Goal: Information Seeking & Learning: Learn about a topic

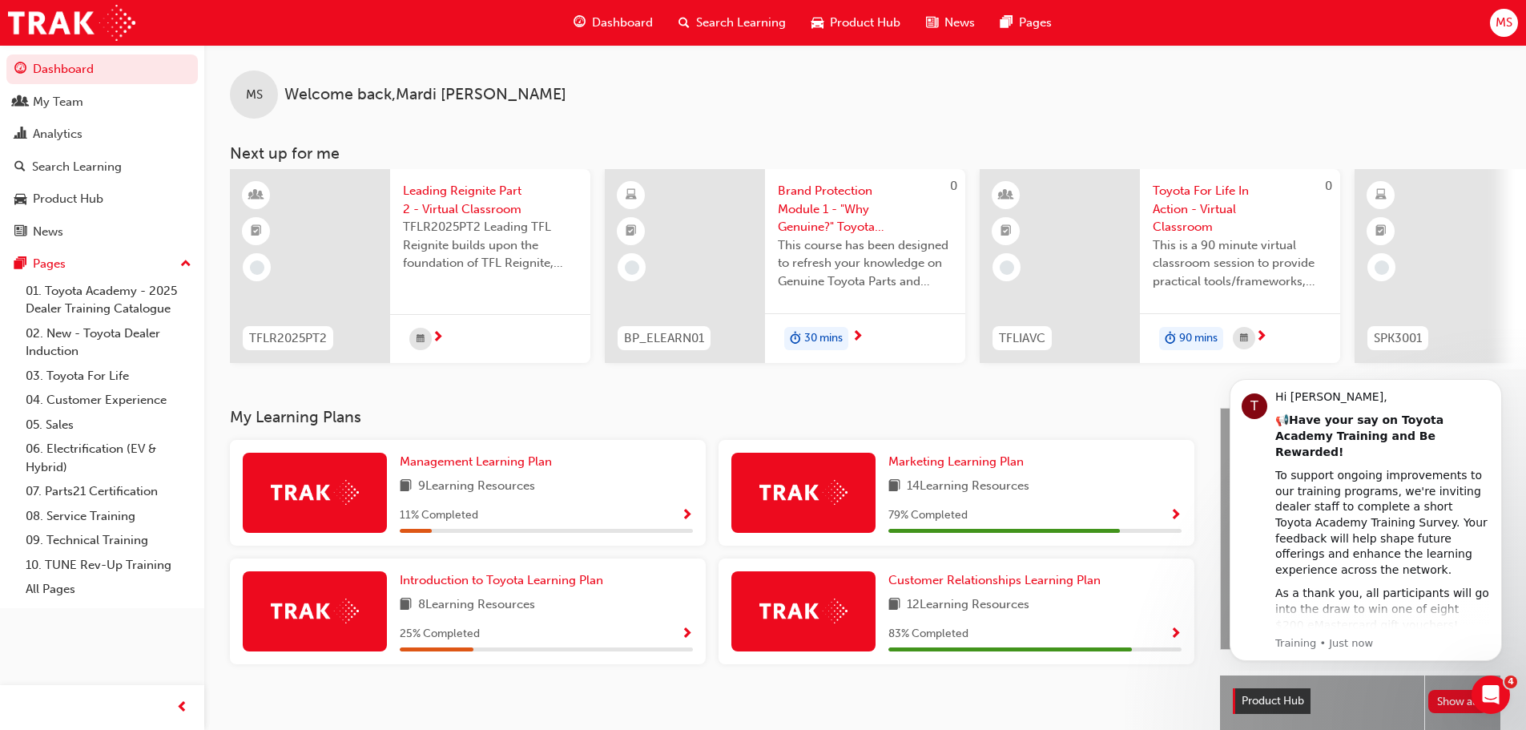
click at [800, 615] on img at bounding box center [803, 610] width 88 height 25
click at [901, 622] on div "Customer Relationships Learning Plan 12 Learning Resources 83 % Completed" at bounding box center [1034, 611] width 293 height 80
click at [979, 582] on span "Customer Relationships Learning Plan" at bounding box center [994, 580] width 212 height 14
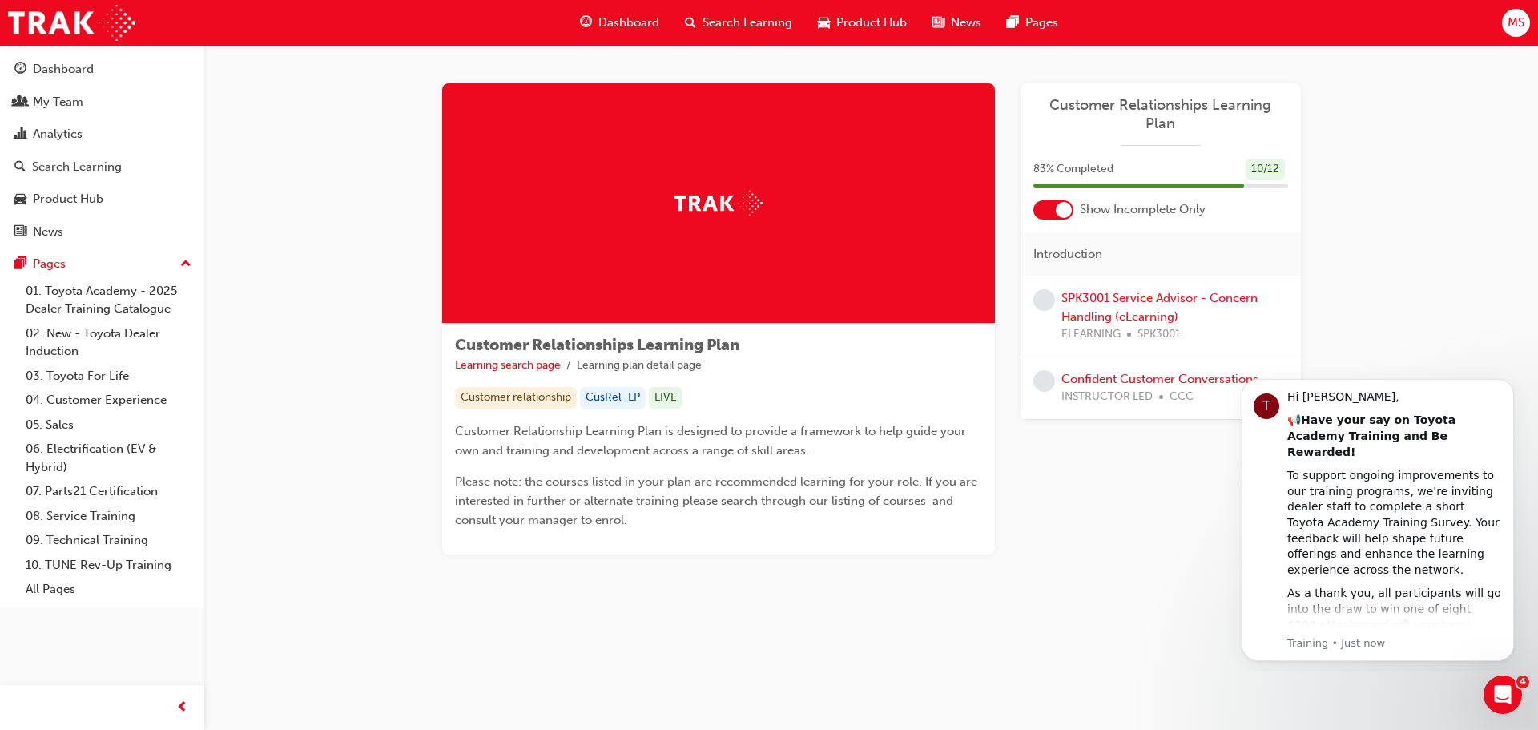
click at [1048, 200] on div at bounding box center [1053, 209] width 40 height 19
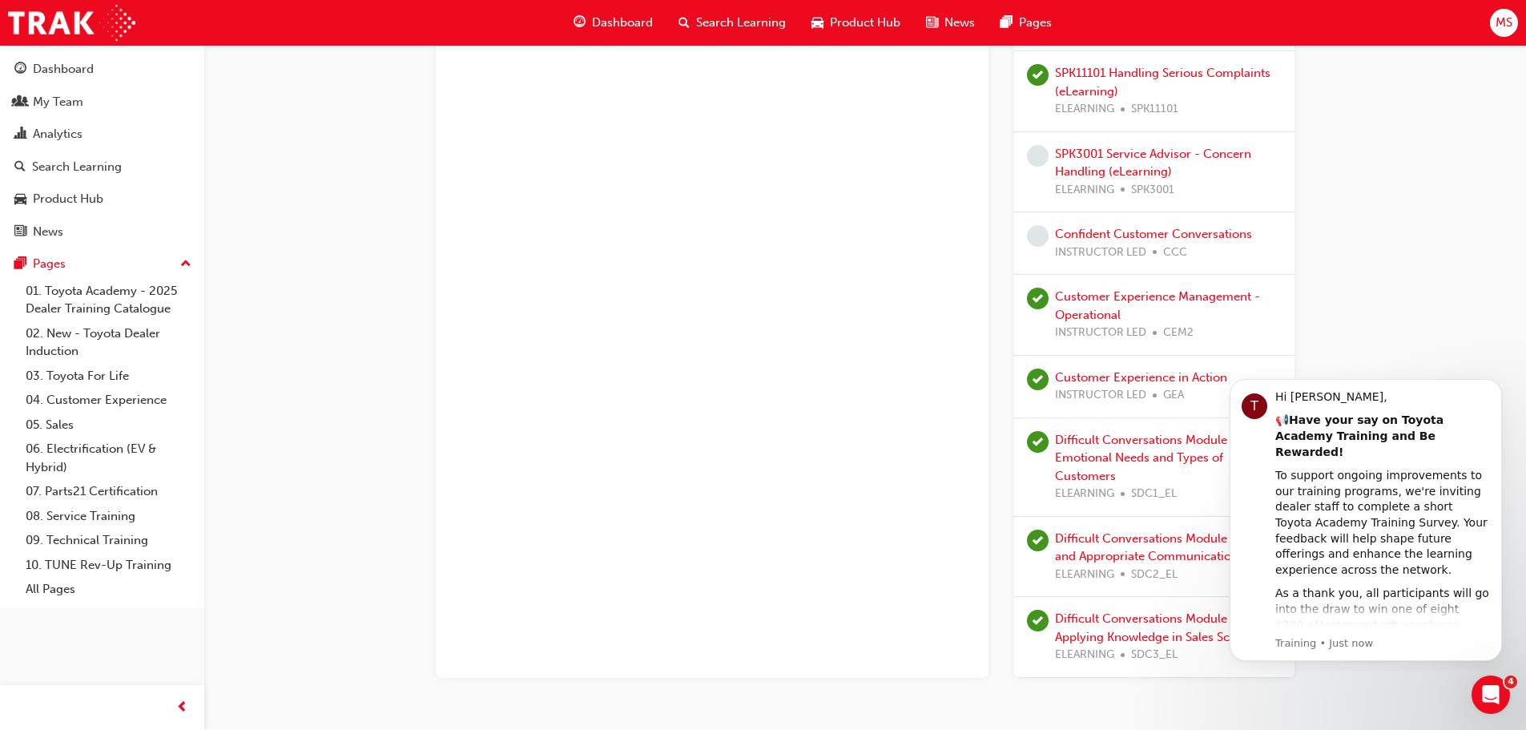
scroll to position [593, 0]
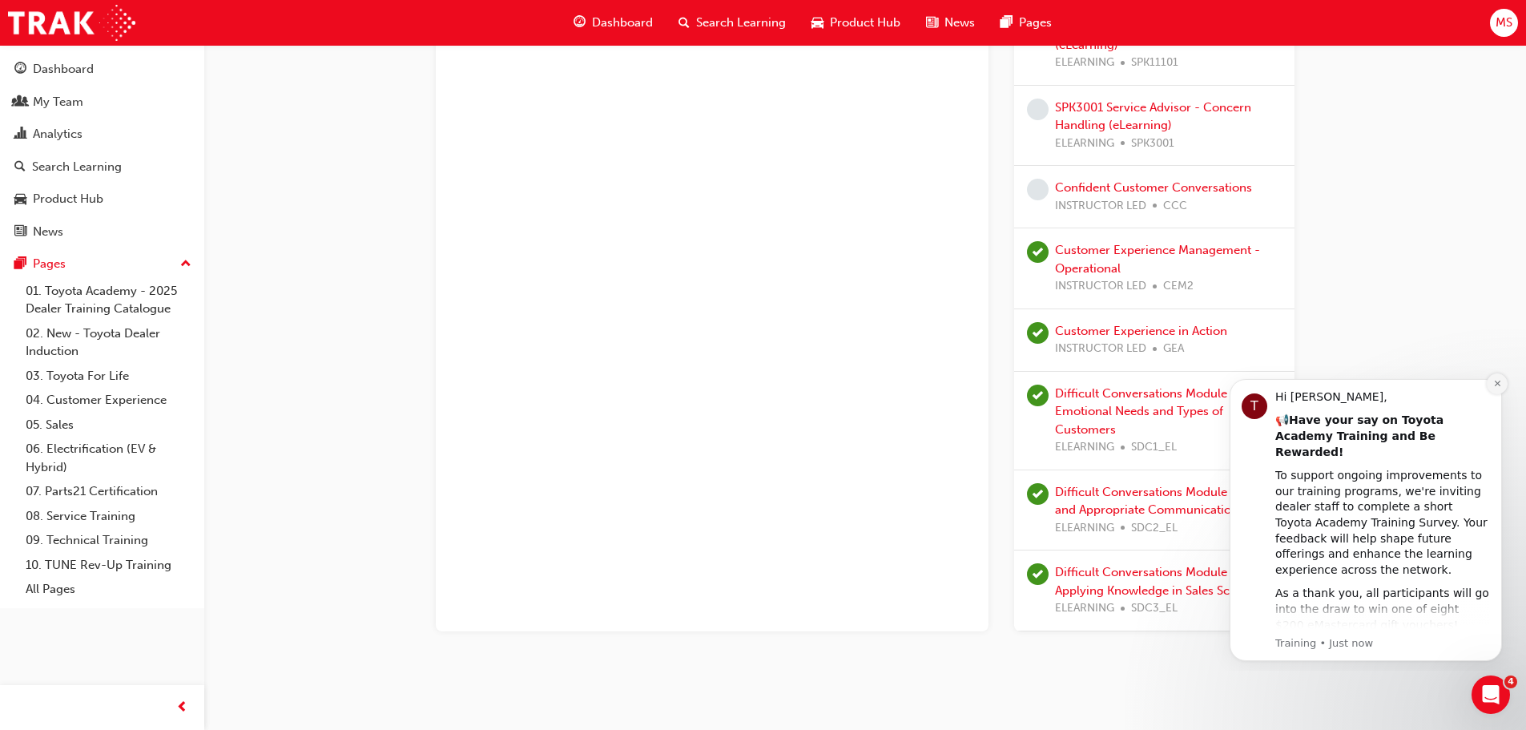
click at [1497, 381] on icon "Dismiss notification" at bounding box center [1497, 383] width 9 height 9
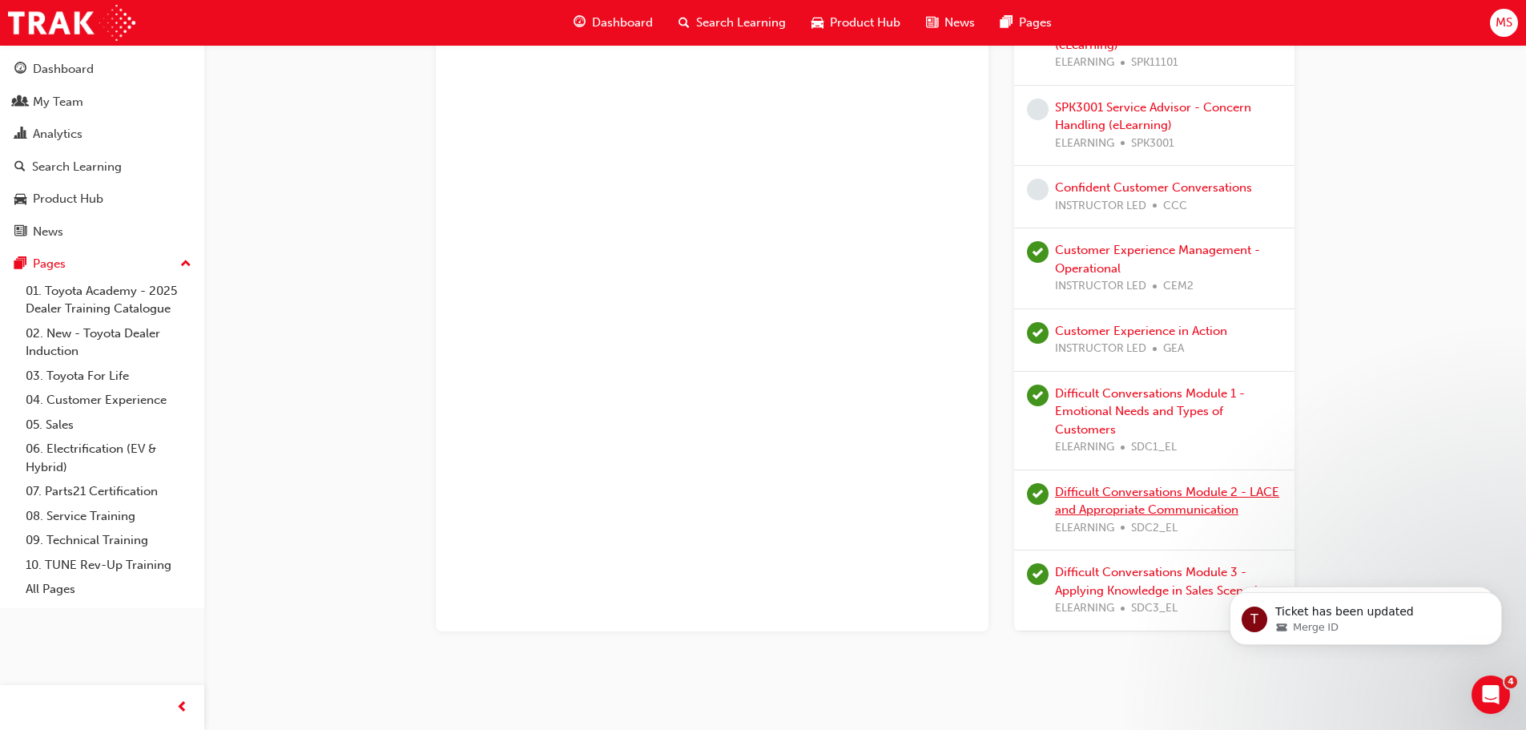
click at [1156, 495] on link "Difficult Conversations Module 2 - LACE and Appropriate Communication" at bounding box center [1167, 501] width 224 height 33
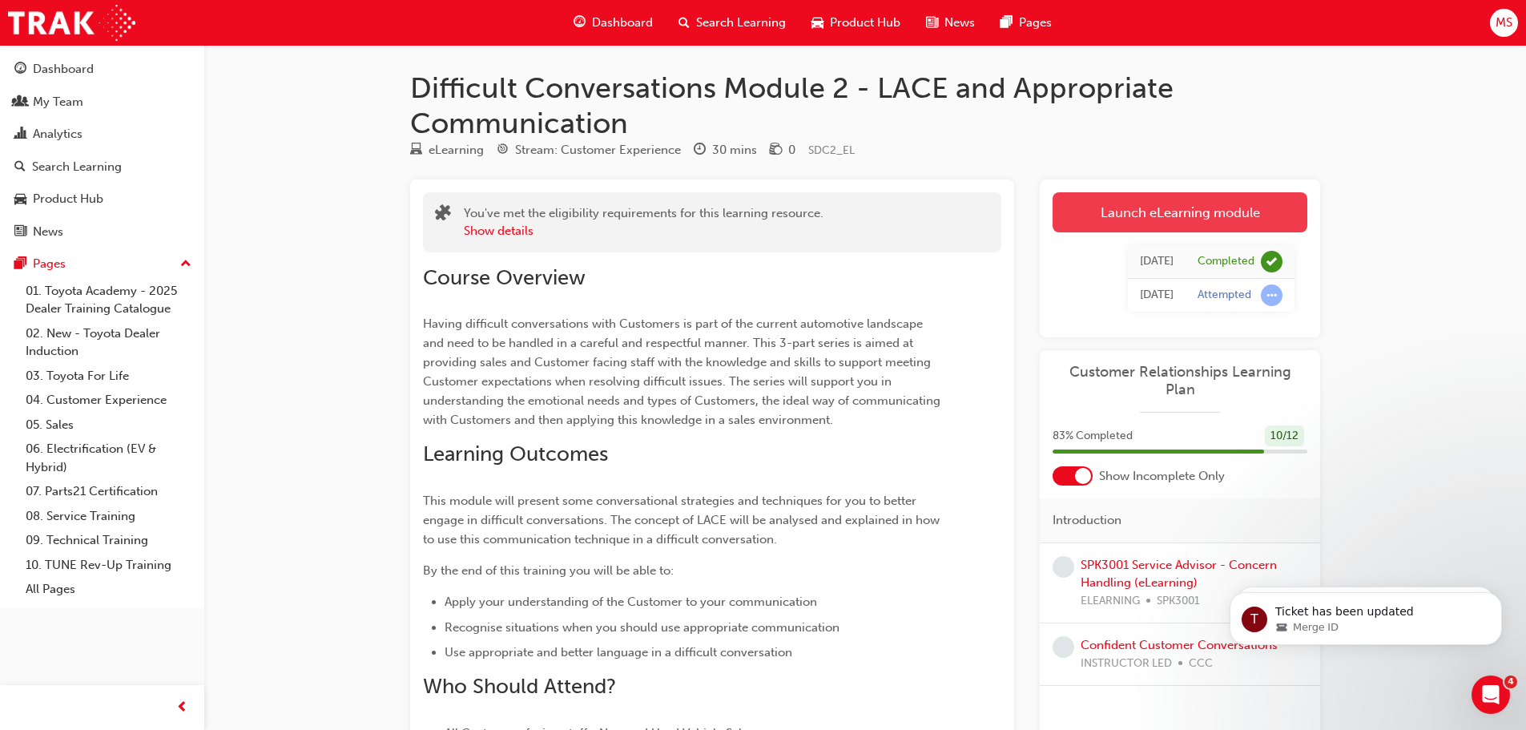
click at [1132, 207] on link "Launch eLearning module" at bounding box center [1179, 212] width 255 height 40
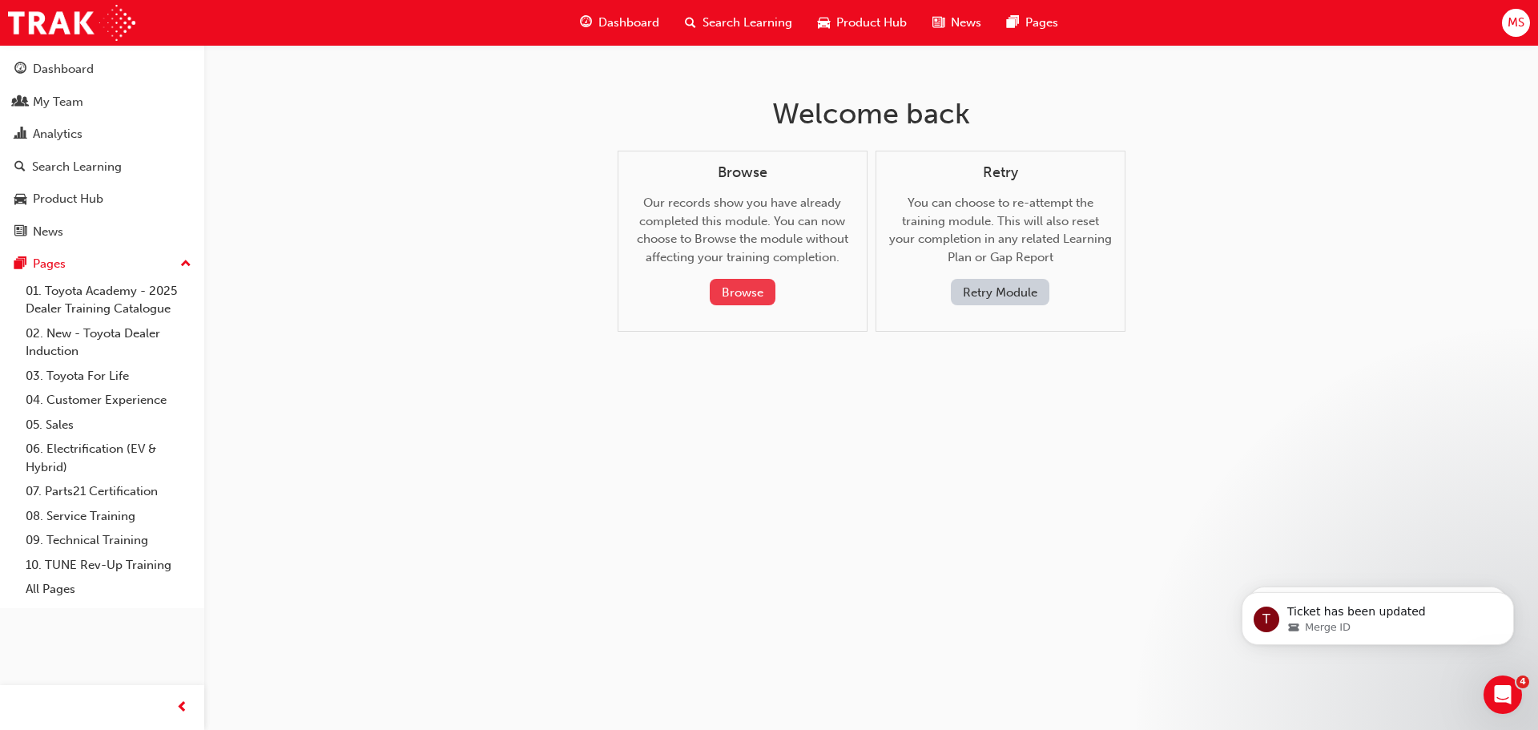
click at [736, 287] on button "Browse" at bounding box center [743, 292] width 66 height 26
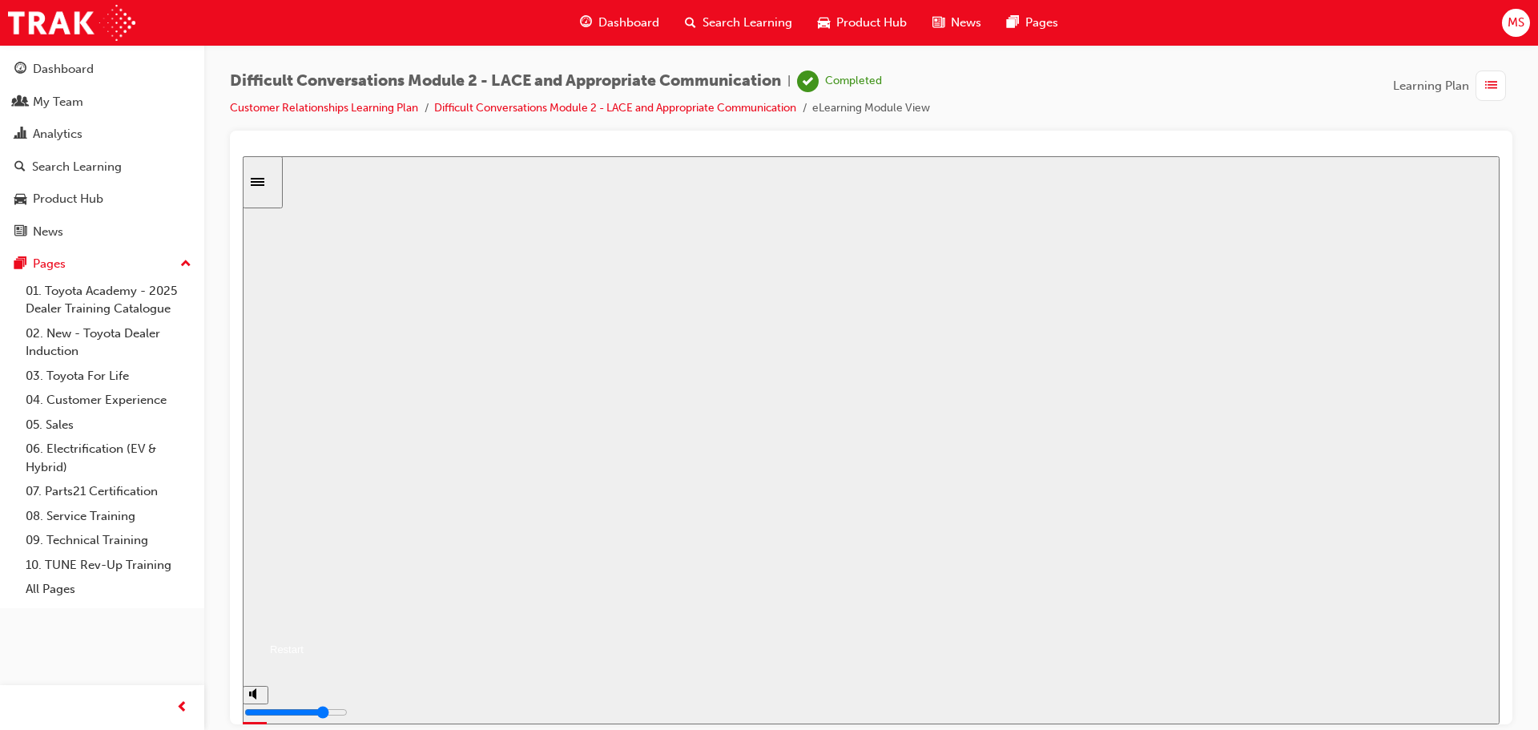
click at [1486, 85] on span "list-icon" at bounding box center [1491, 86] width 12 height 20
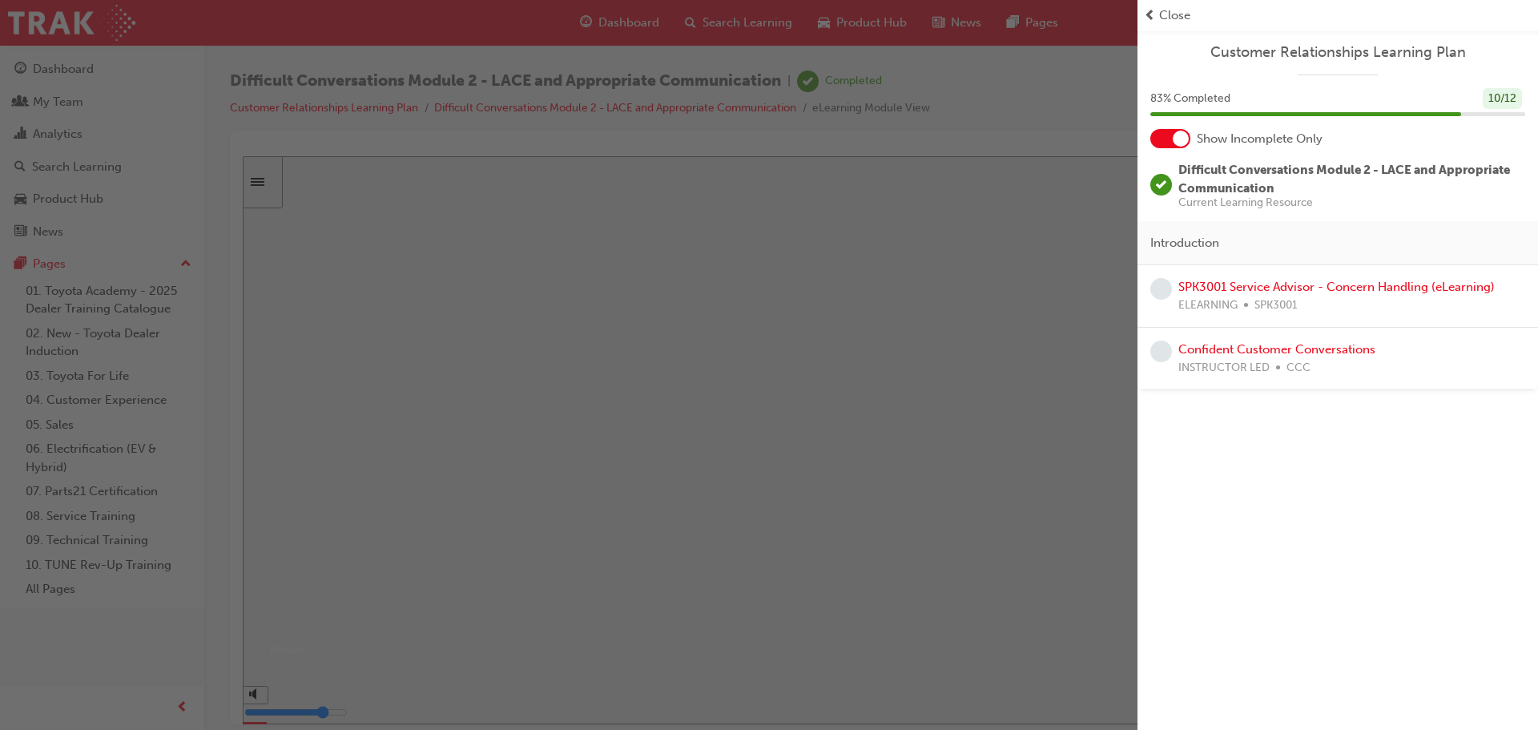
click at [996, 119] on div "button" at bounding box center [568, 365] width 1137 height 730
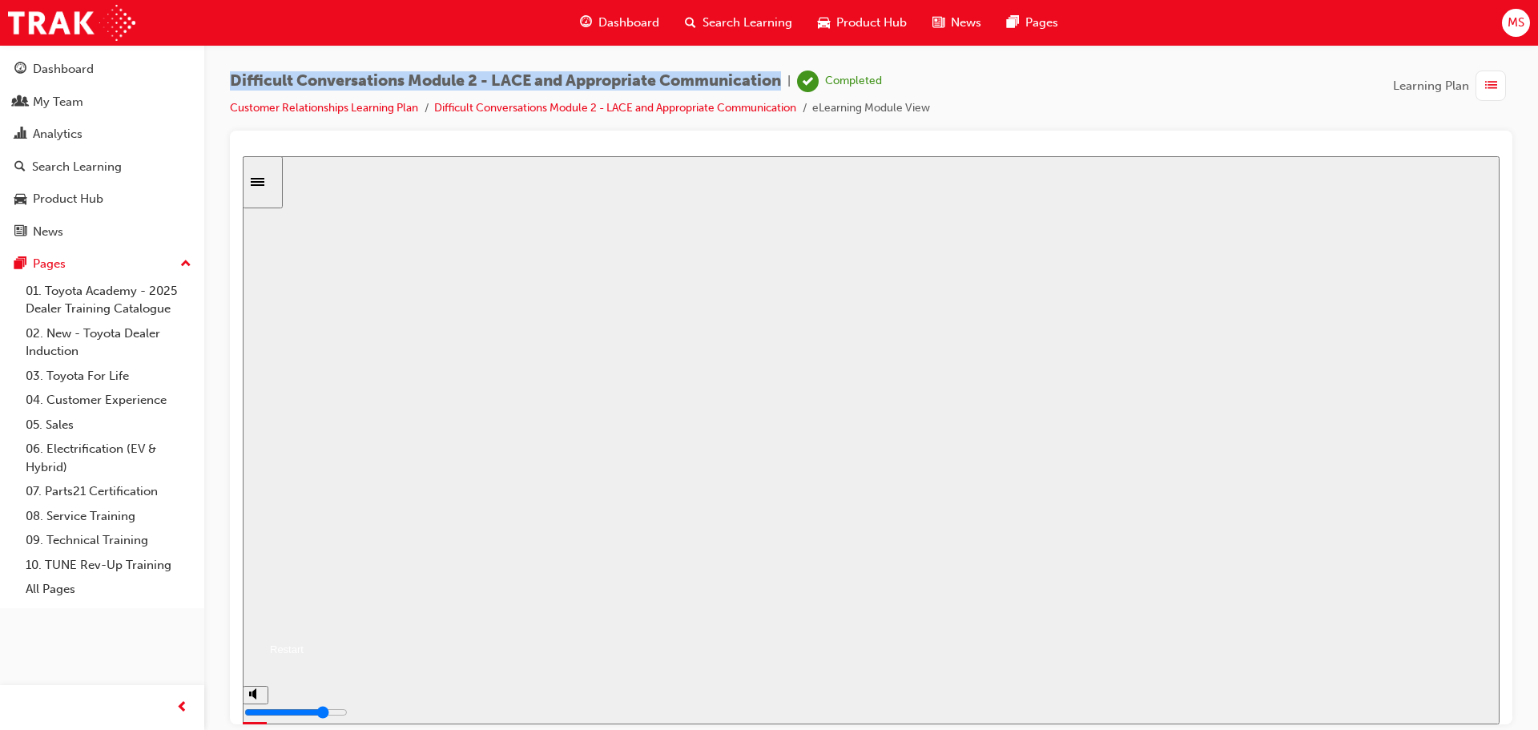
drag, startPoint x: 790, startPoint y: 74, endPoint x: 232, endPoint y: 72, distance: 557.4
click at [232, 72] on div "Difficult Conversations Module 2 - LACE and Appropriate Communication | Complet…" at bounding box center [580, 81] width 700 height 22
copy span "Difficult Conversations Module 2 - LACE and Appropriate Communication"
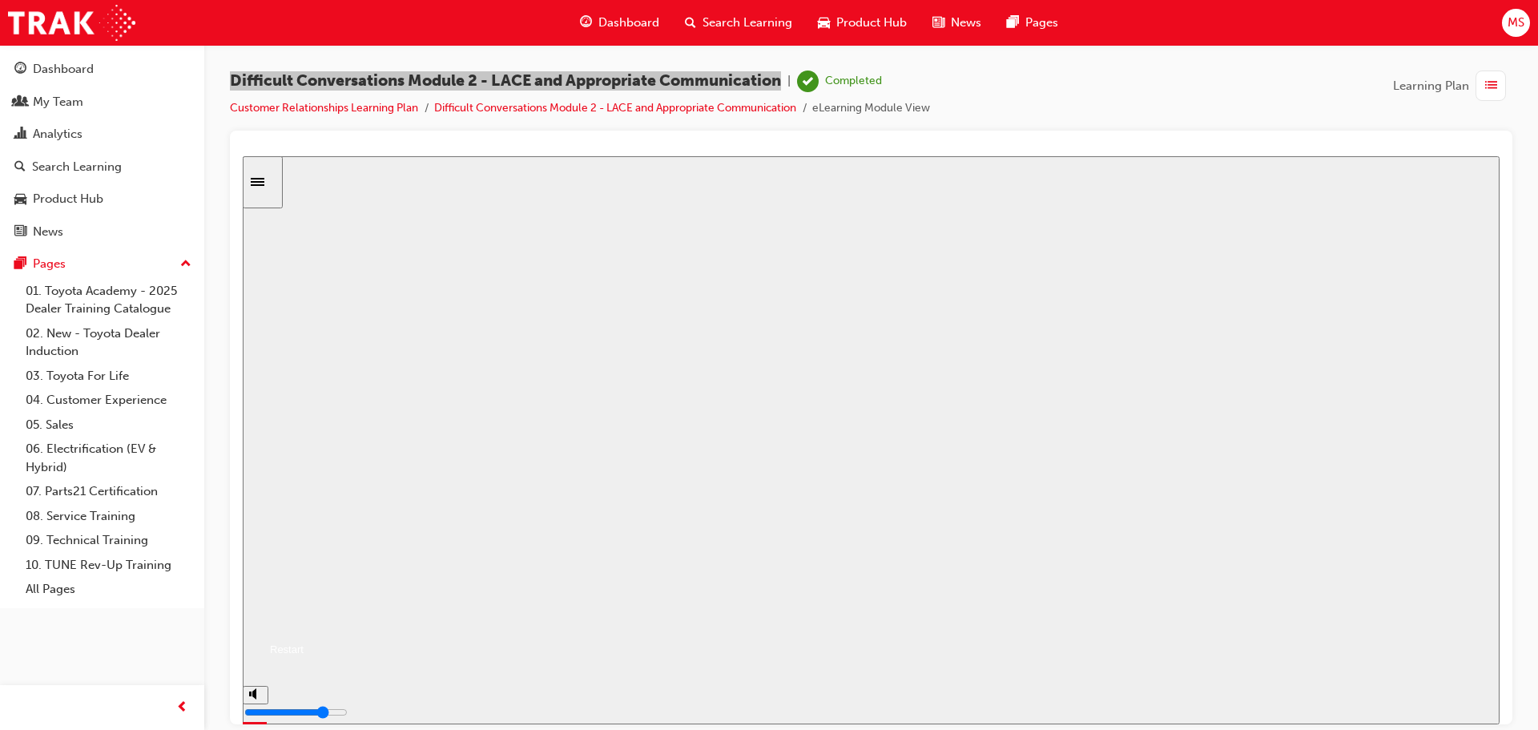
click at [304, 620] on button "Resume" at bounding box center [273, 629] width 61 height 19
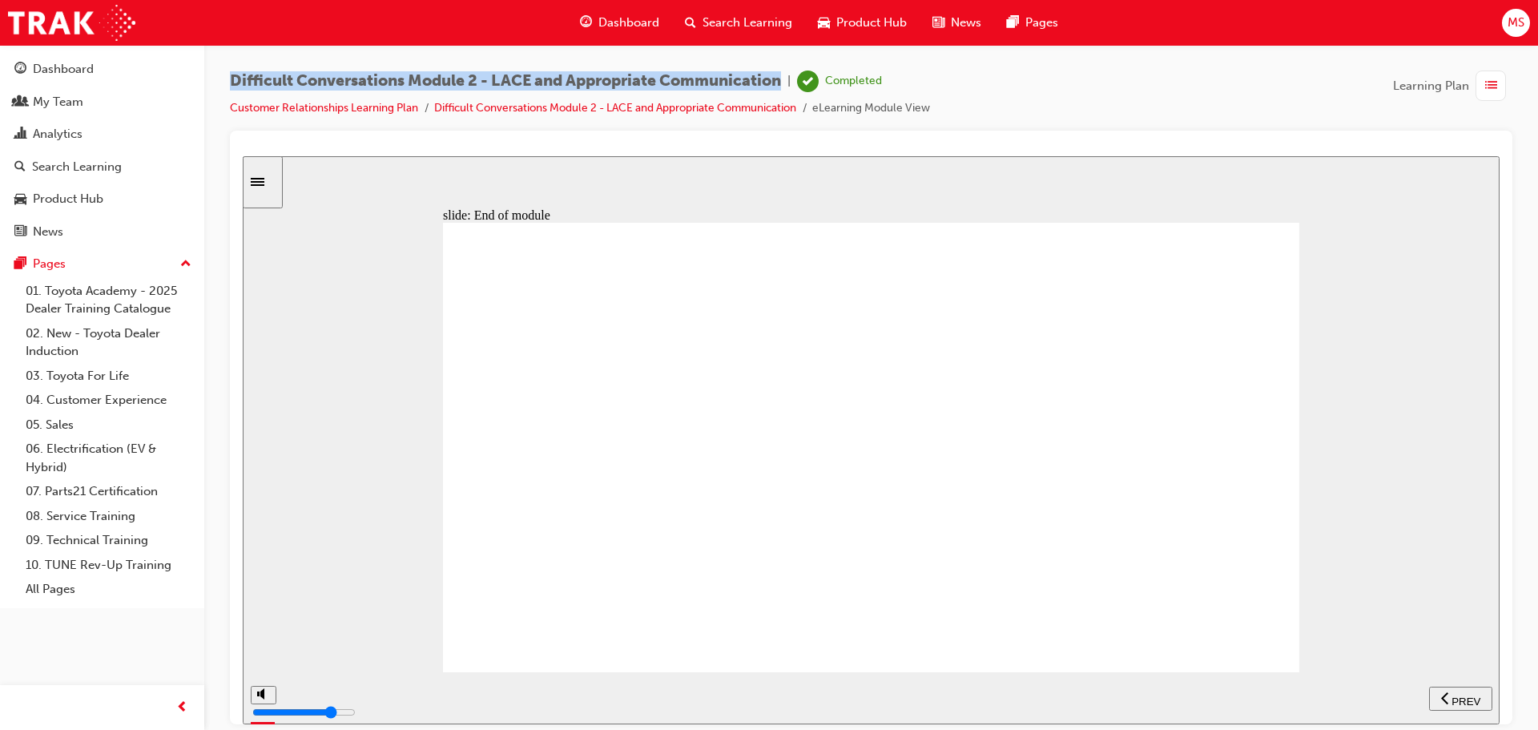
click at [1487, 81] on span "list-icon" at bounding box center [1491, 86] width 12 height 20
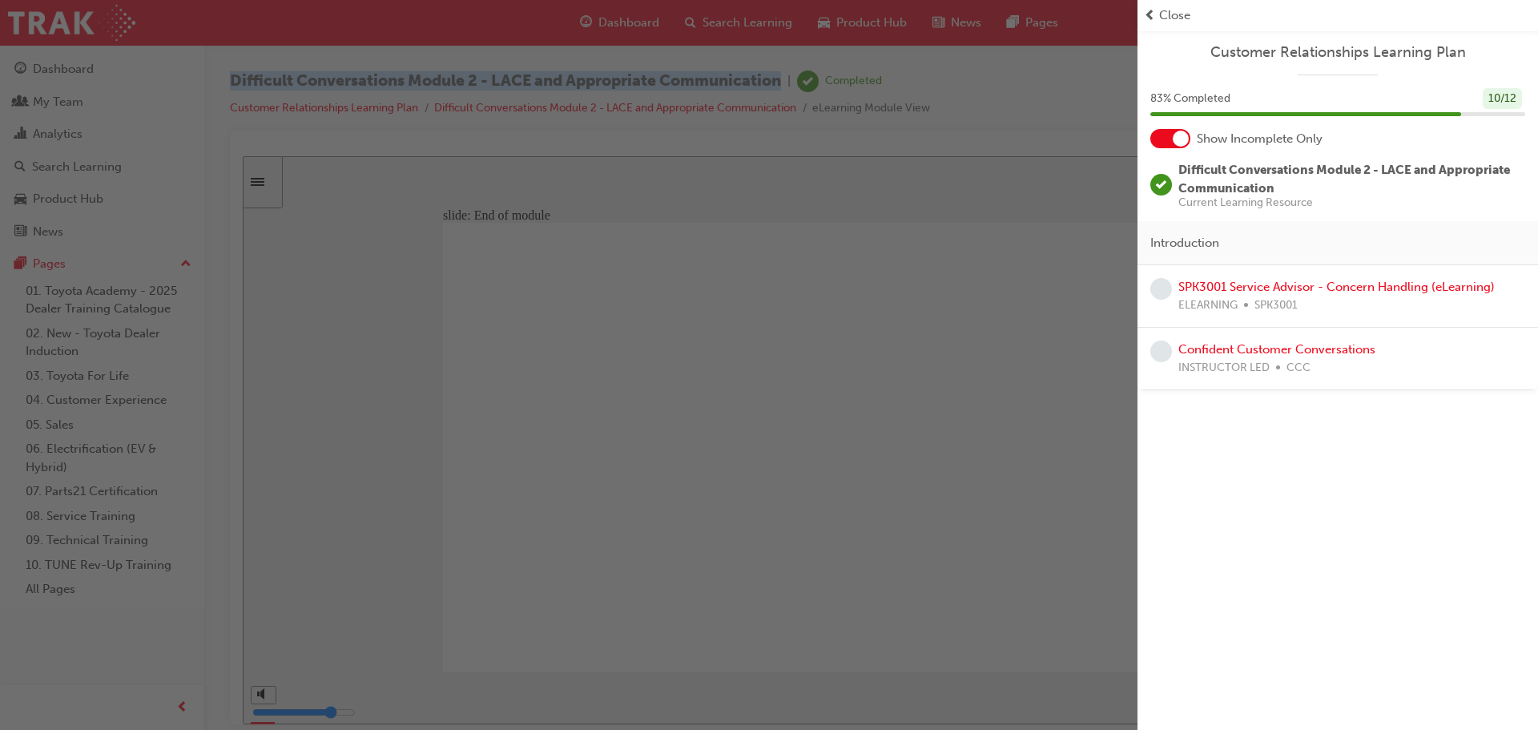
click at [731, 419] on div "button" at bounding box center [568, 365] width 1137 height 730
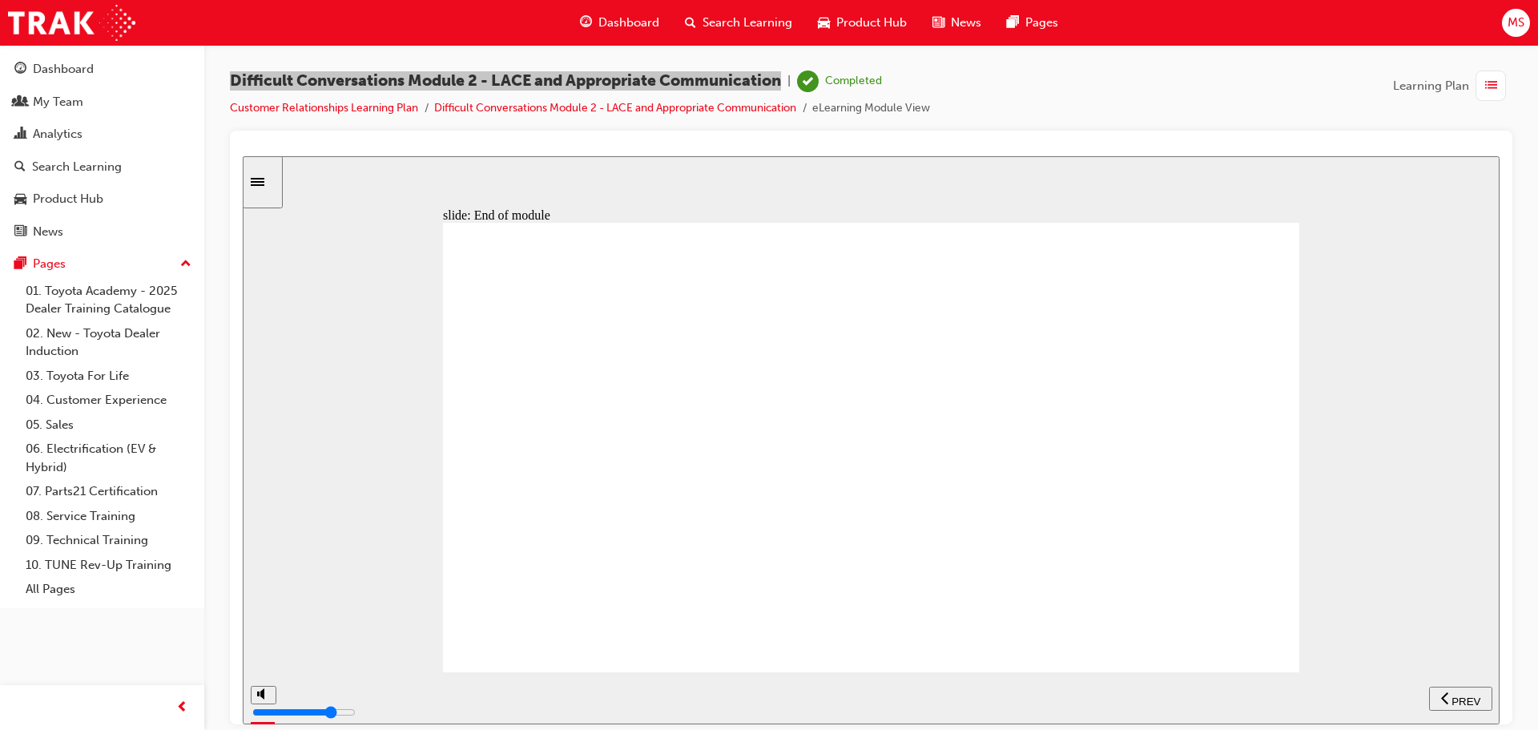
click at [264, 177] on icon "Sidebar Toggle" at bounding box center [258, 181] width 14 height 8
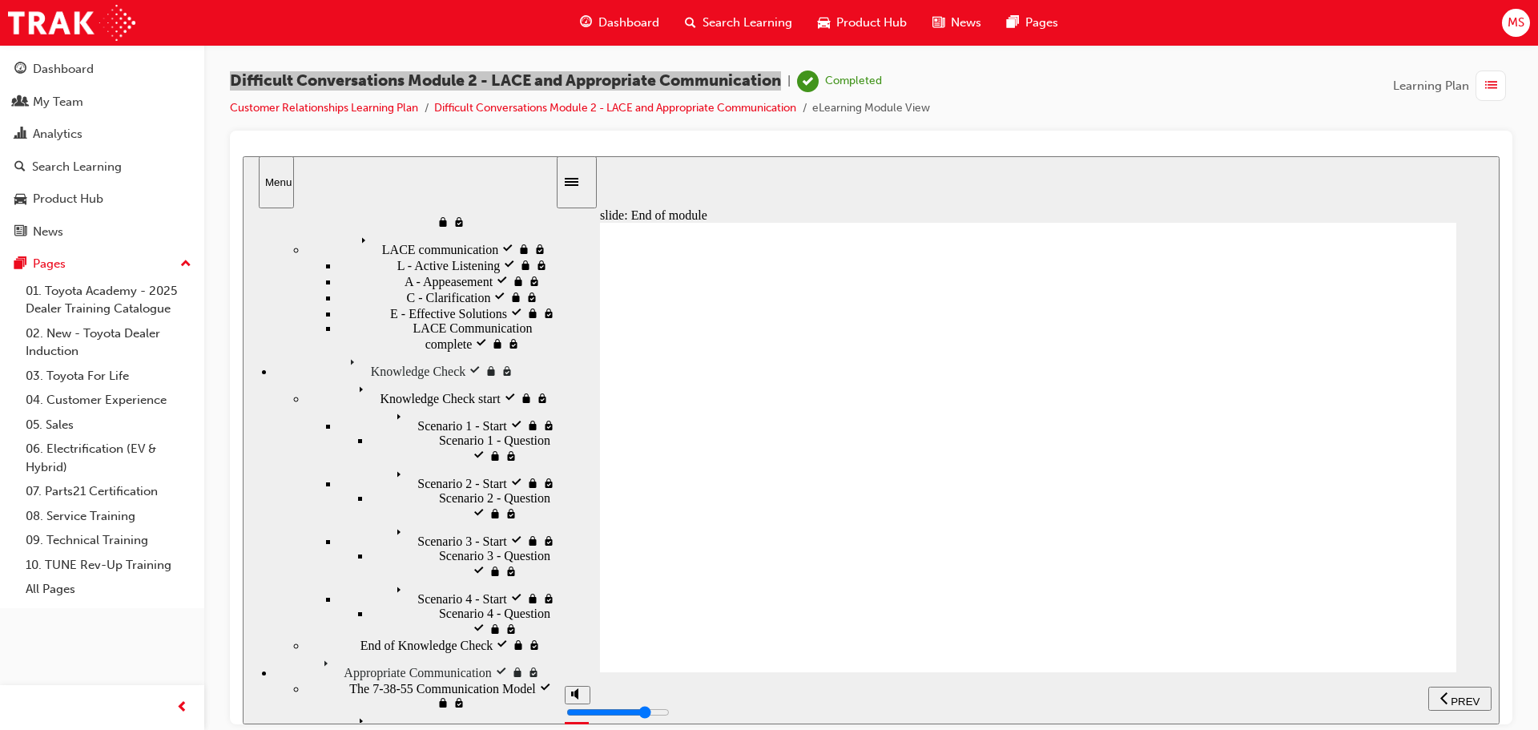
scroll to position [288, 0]
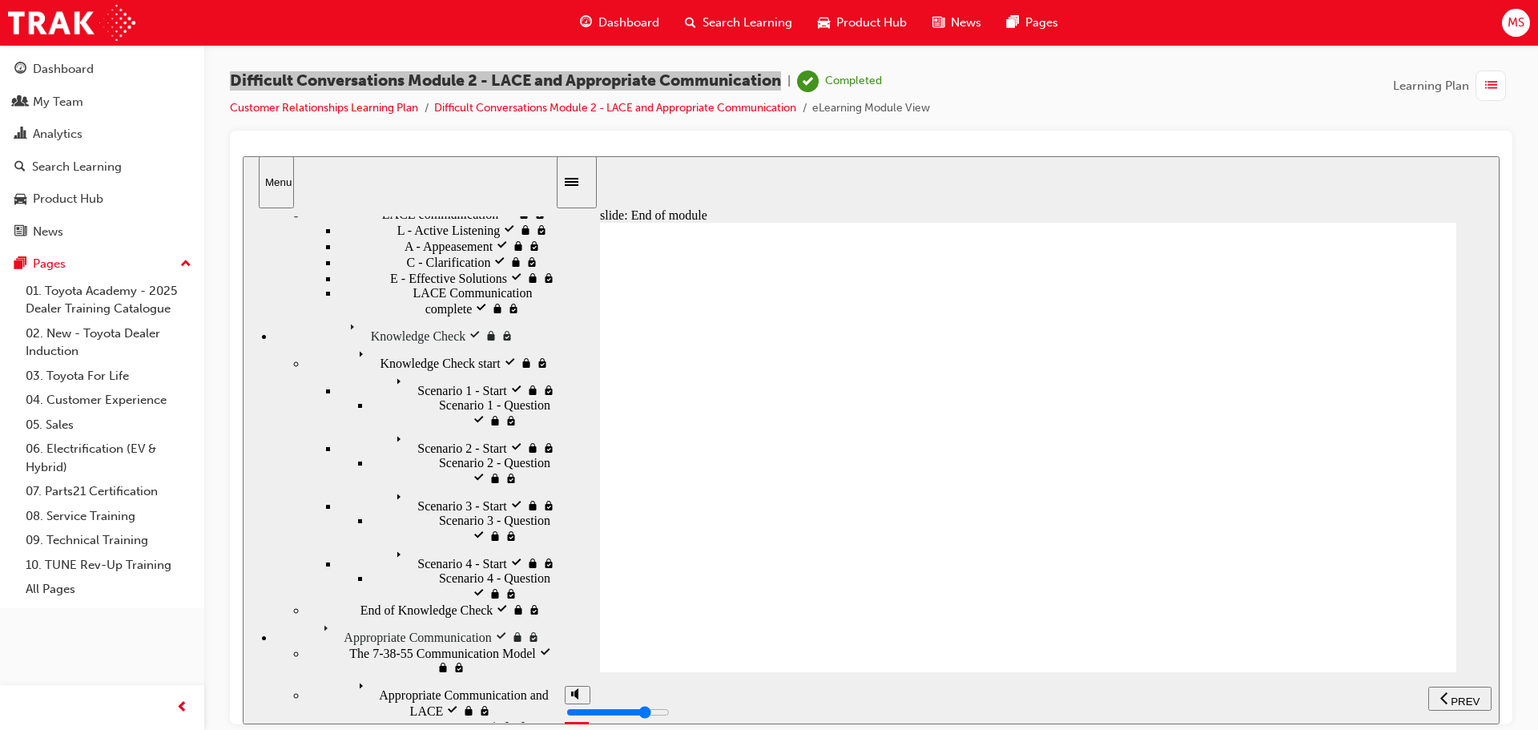
click at [337, 617] on span "Appropriate Communication" at bounding box center [390, 624] width 147 height 14
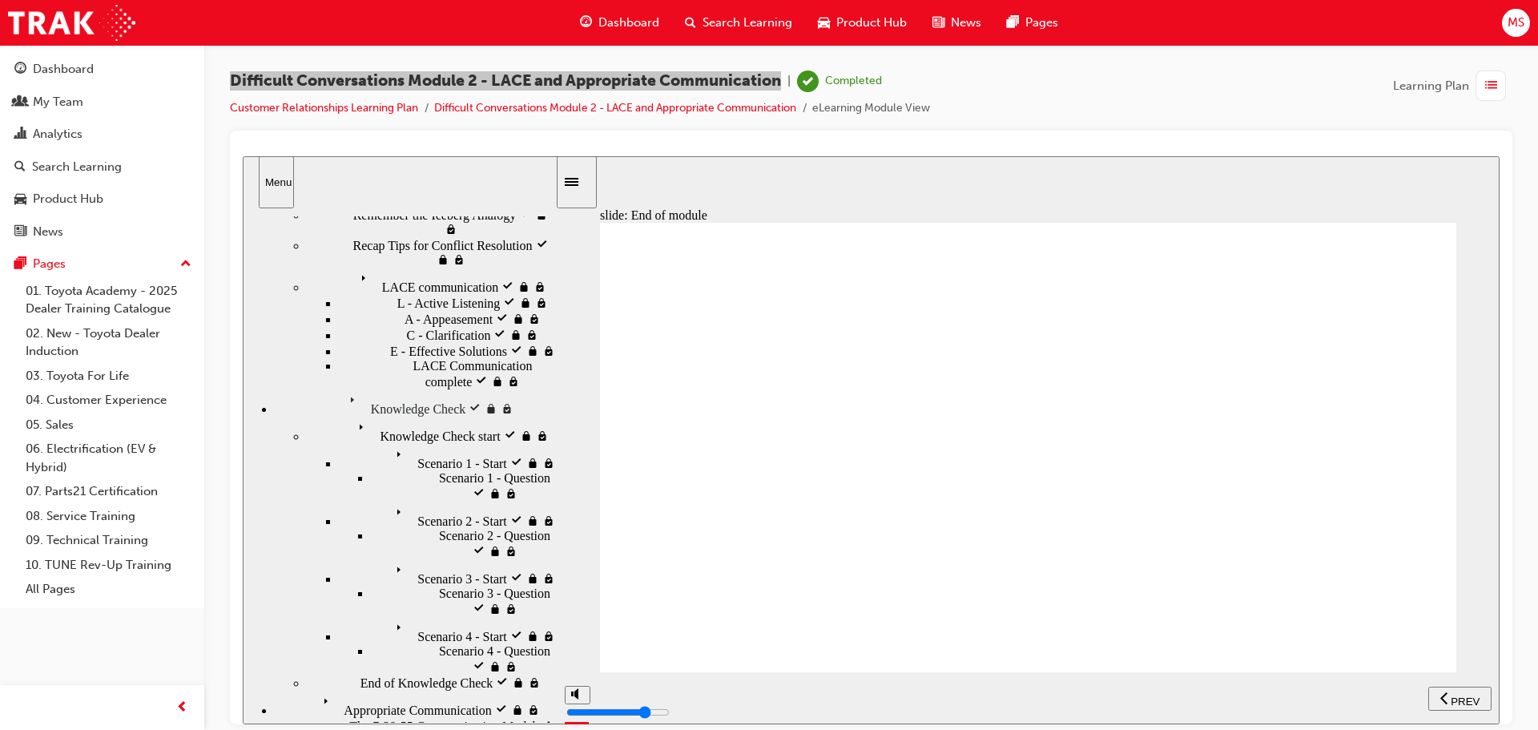
click at [355, 281] on span "LACE communication visited" at bounding box center [432, 274] width 154 height 14
click at [353, 220] on span "Remember the Iceberg Analogy visited" at bounding box center [453, 213] width 200 height 14
drag, startPoint x: 654, startPoint y: 278, endPoint x: 669, endPoint y: 295, distance: 22.2
type input "5900"
